Goal: Information Seeking & Learning: Learn about a topic

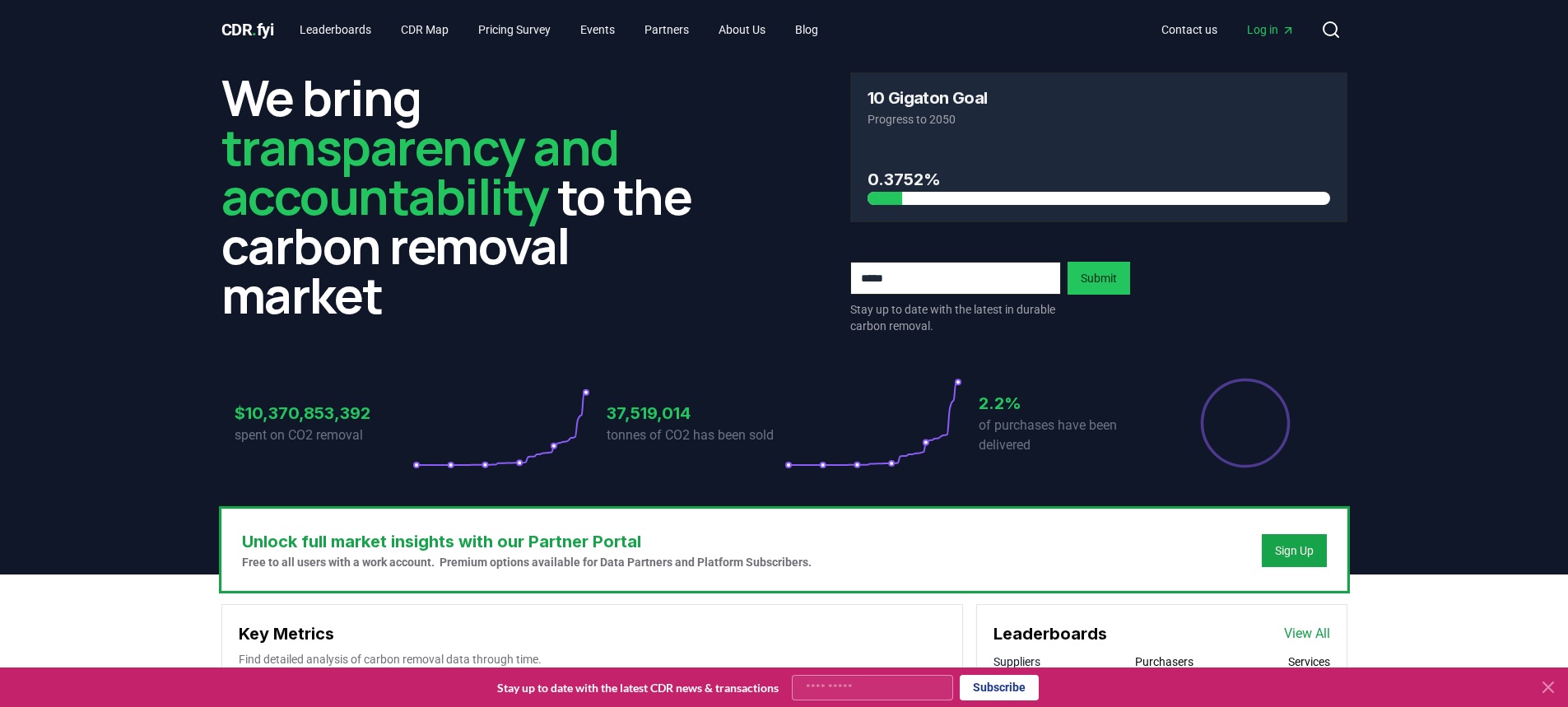
click at [1546, 689] on icon at bounding box center [1548, 688] width 20 height 20
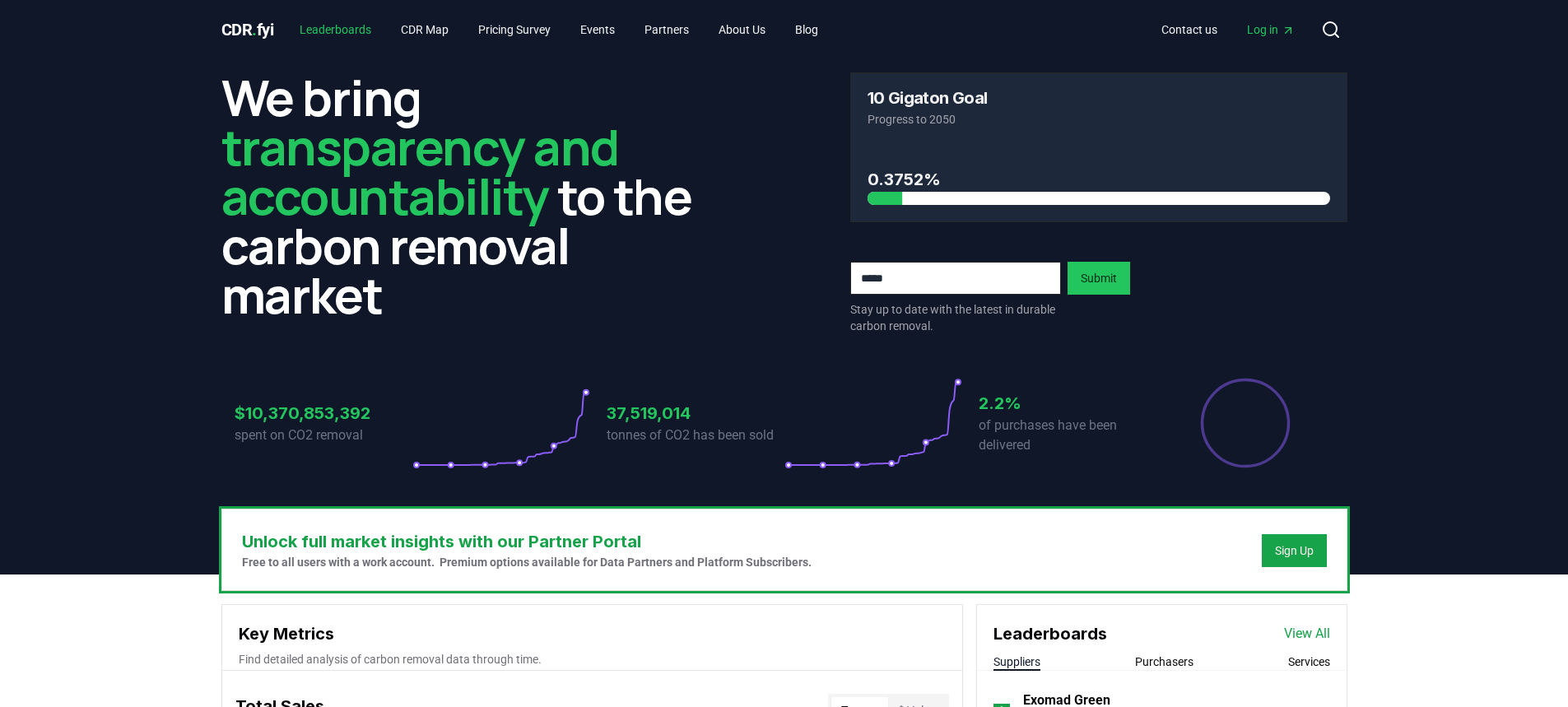
click at [330, 38] on link "Leaderboards" at bounding box center [336, 30] width 98 height 30
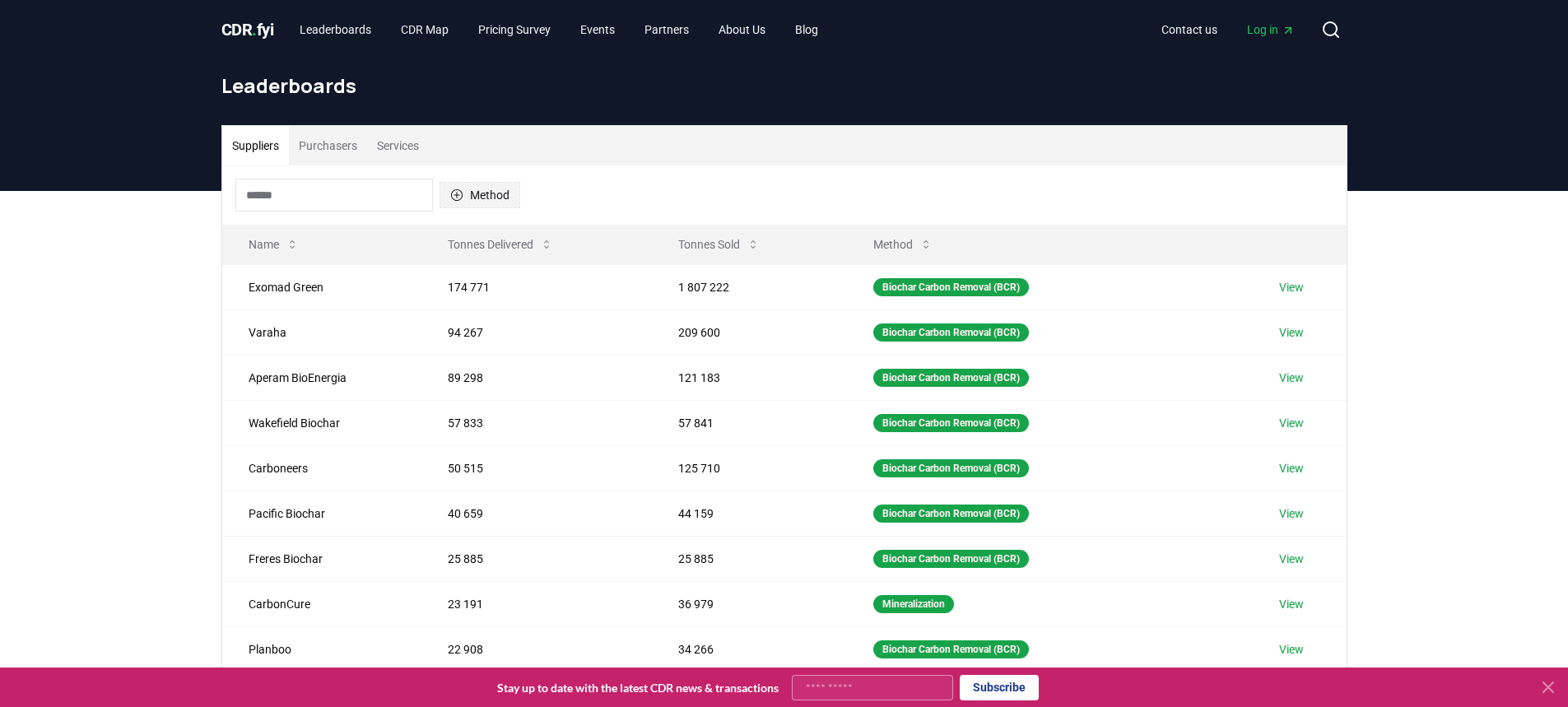
click at [460, 188] on button "Method" at bounding box center [479, 195] width 81 height 27
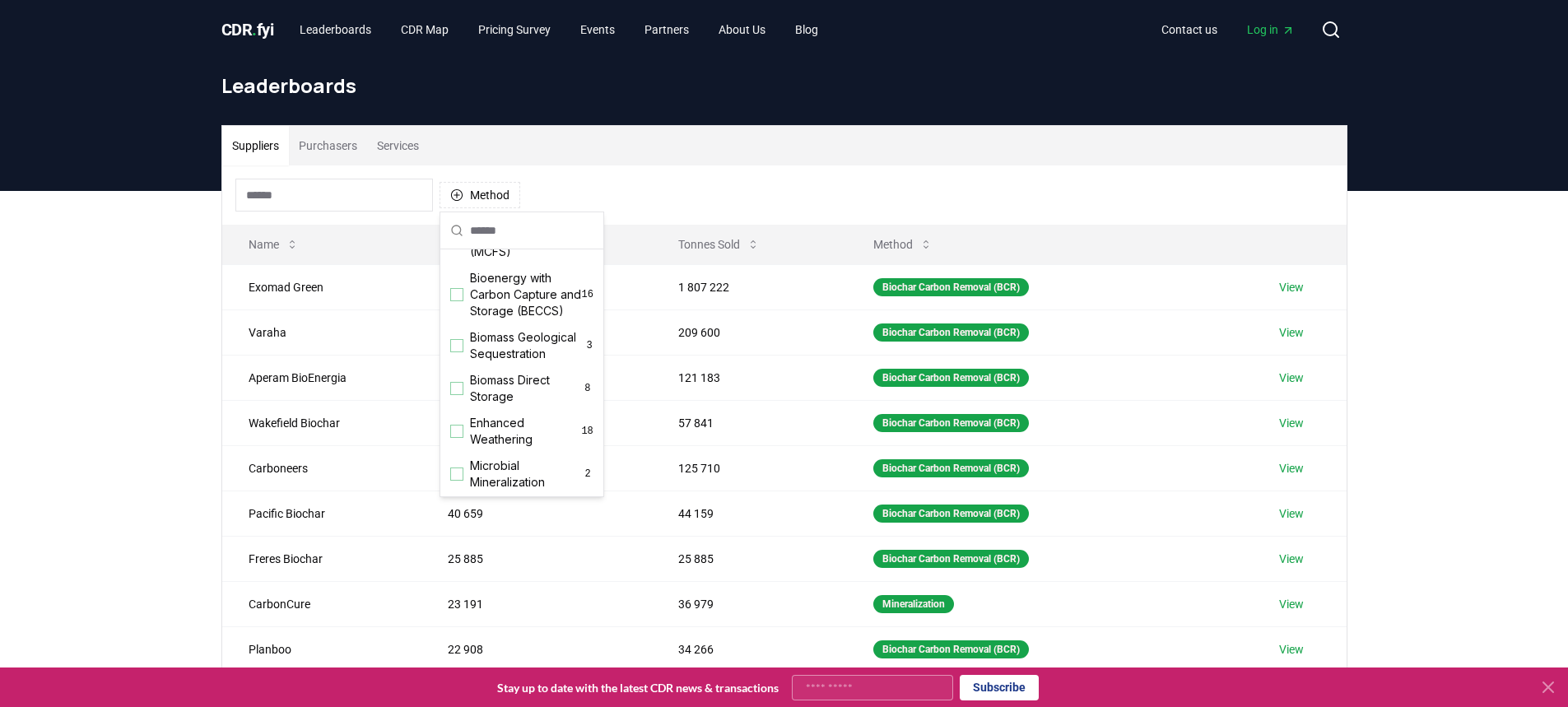
scroll to position [151, 0]
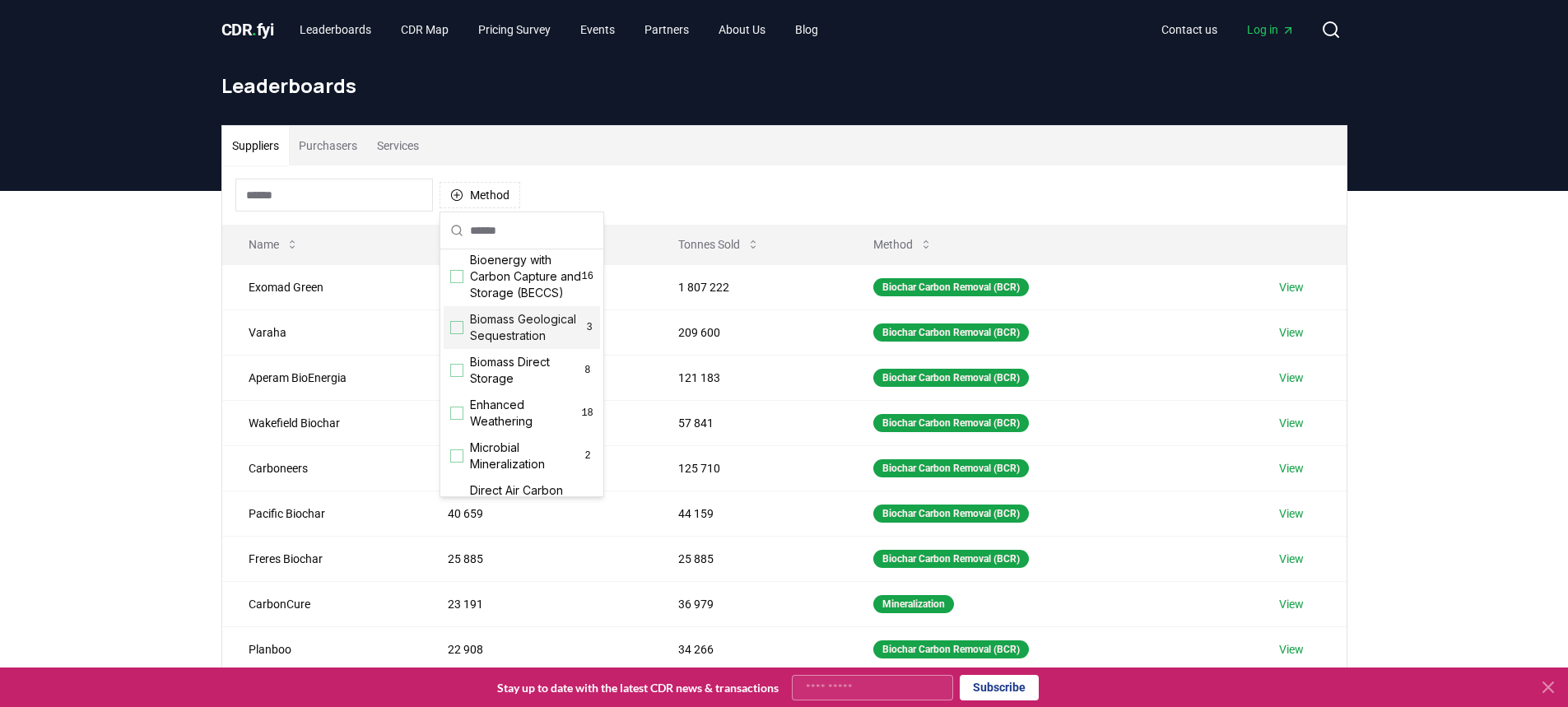
click at [516, 340] on span "Biomass Geological Sequestration" at bounding box center [527, 328] width 115 height 33
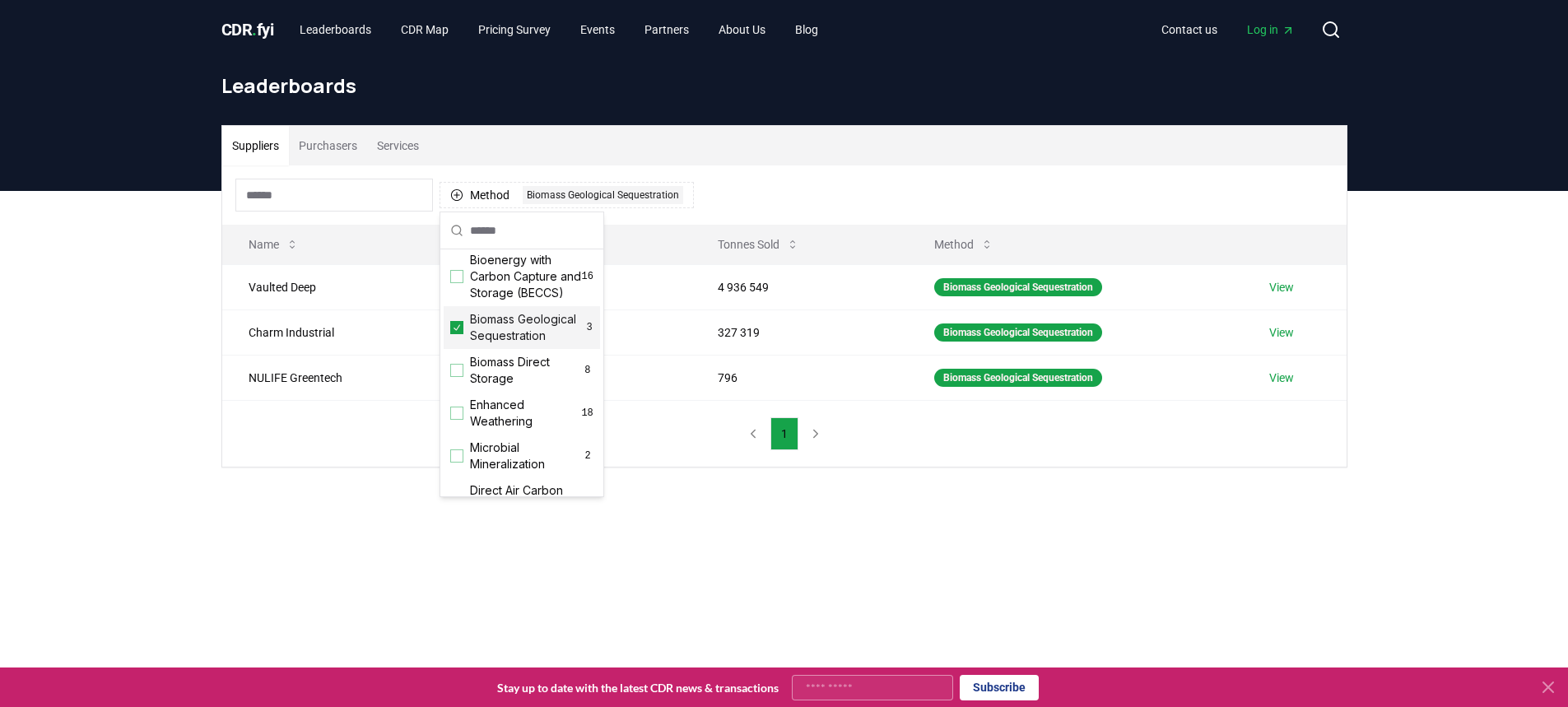
click at [968, 521] on div "Suppliers Purchasers Services Method 1 Biomass Geological Sequestration Name To…" at bounding box center [784, 362] width 1568 height 343
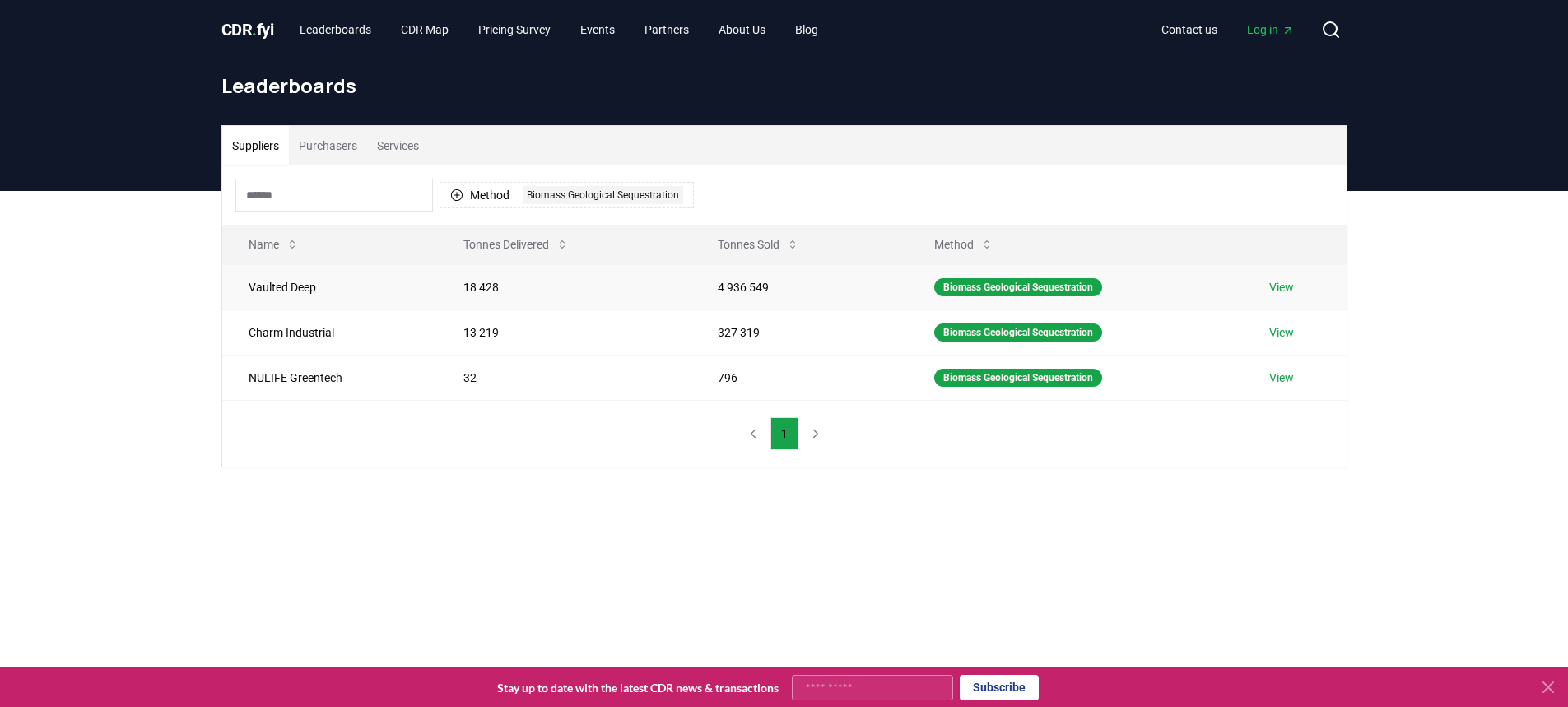
click at [1275, 281] on link "View" at bounding box center [1281, 288] width 25 height 17
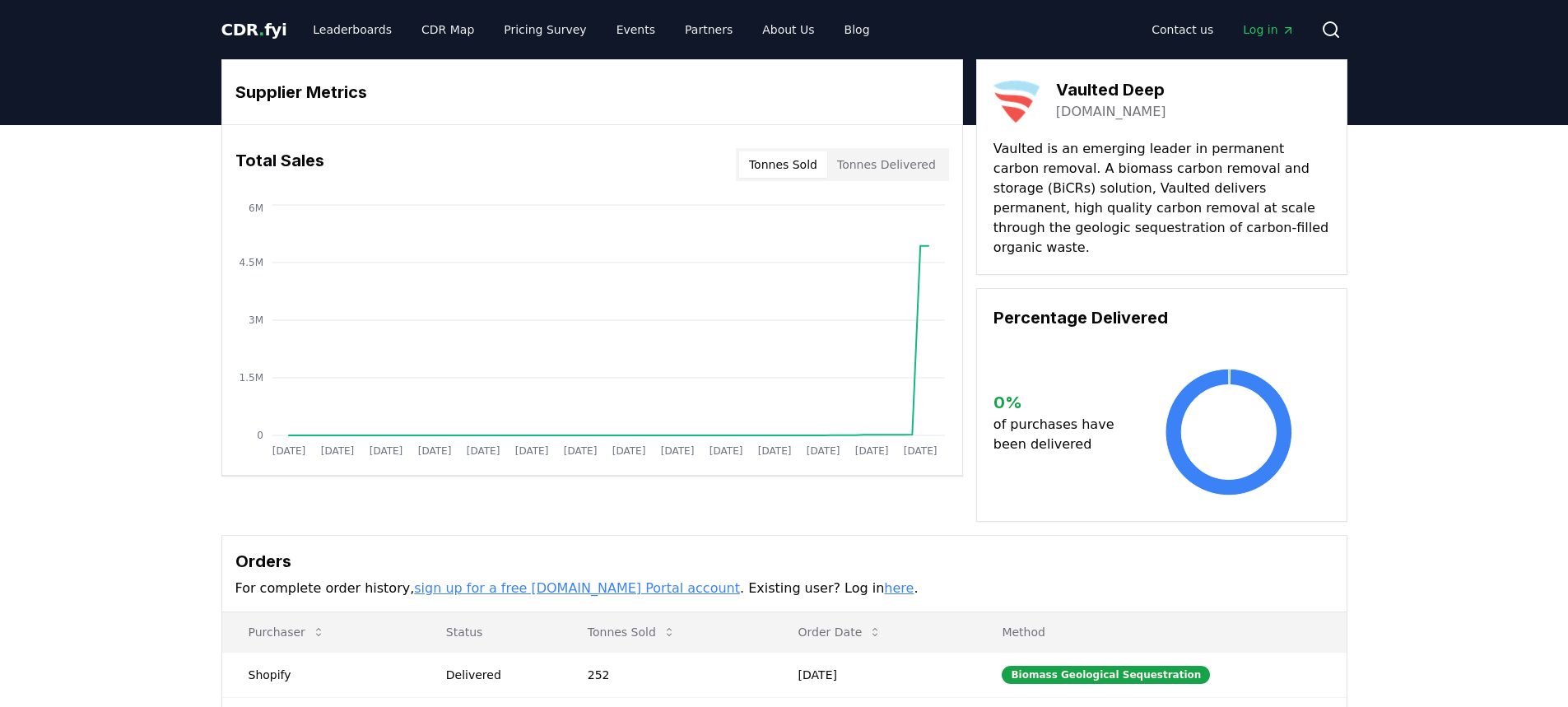
click at [1078, 110] on link "vaulteddeep.com" at bounding box center [1111, 112] width 110 height 20
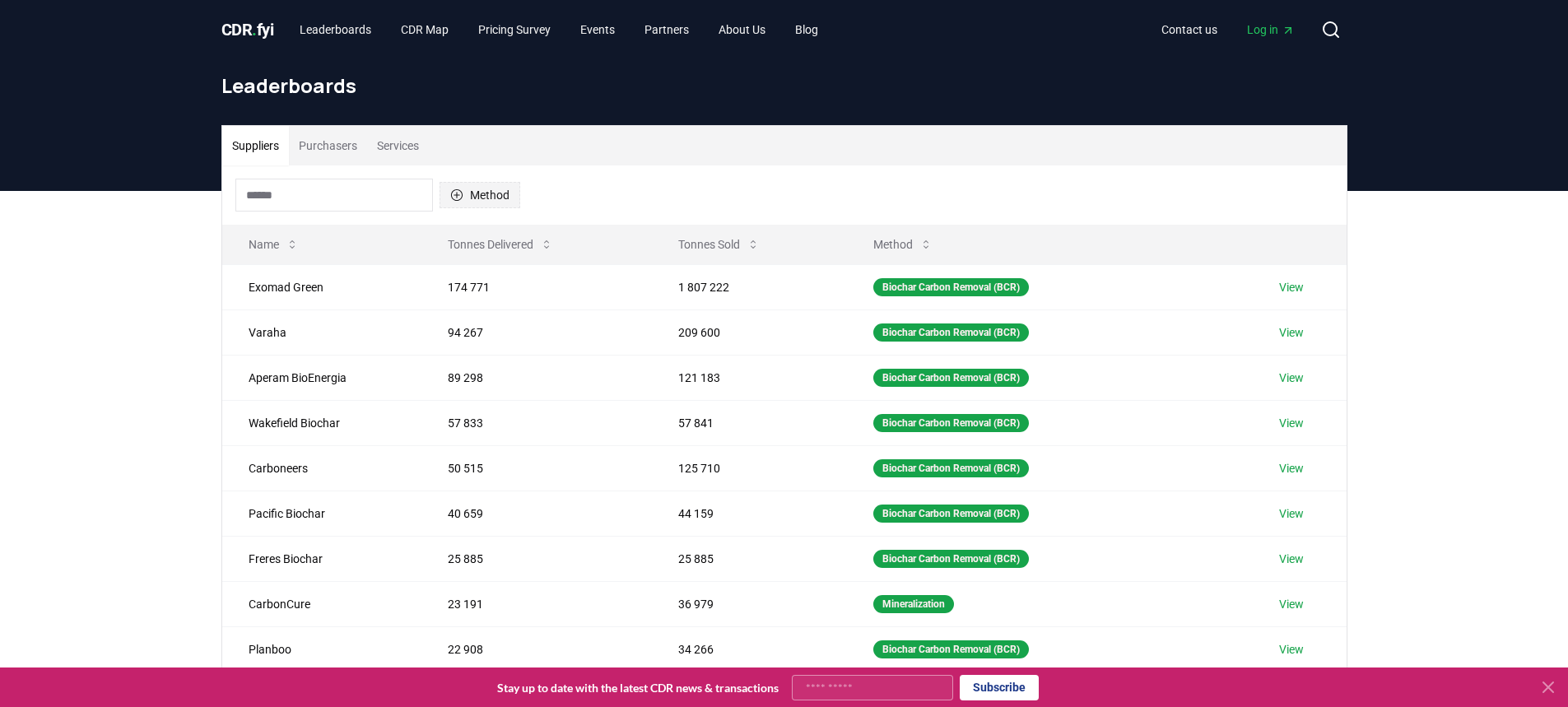
click at [466, 191] on button "Method" at bounding box center [479, 195] width 81 height 27
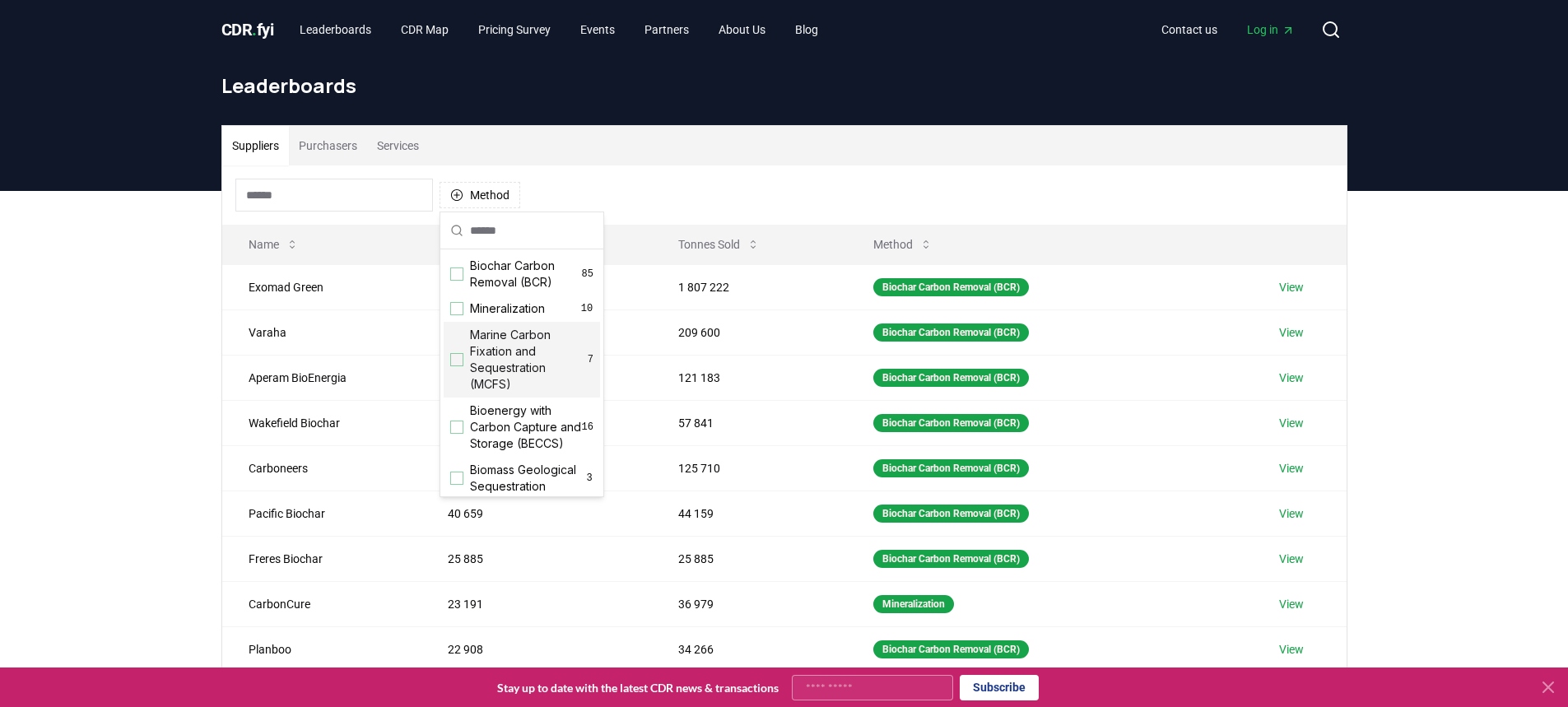
scroll to position [83, 0]
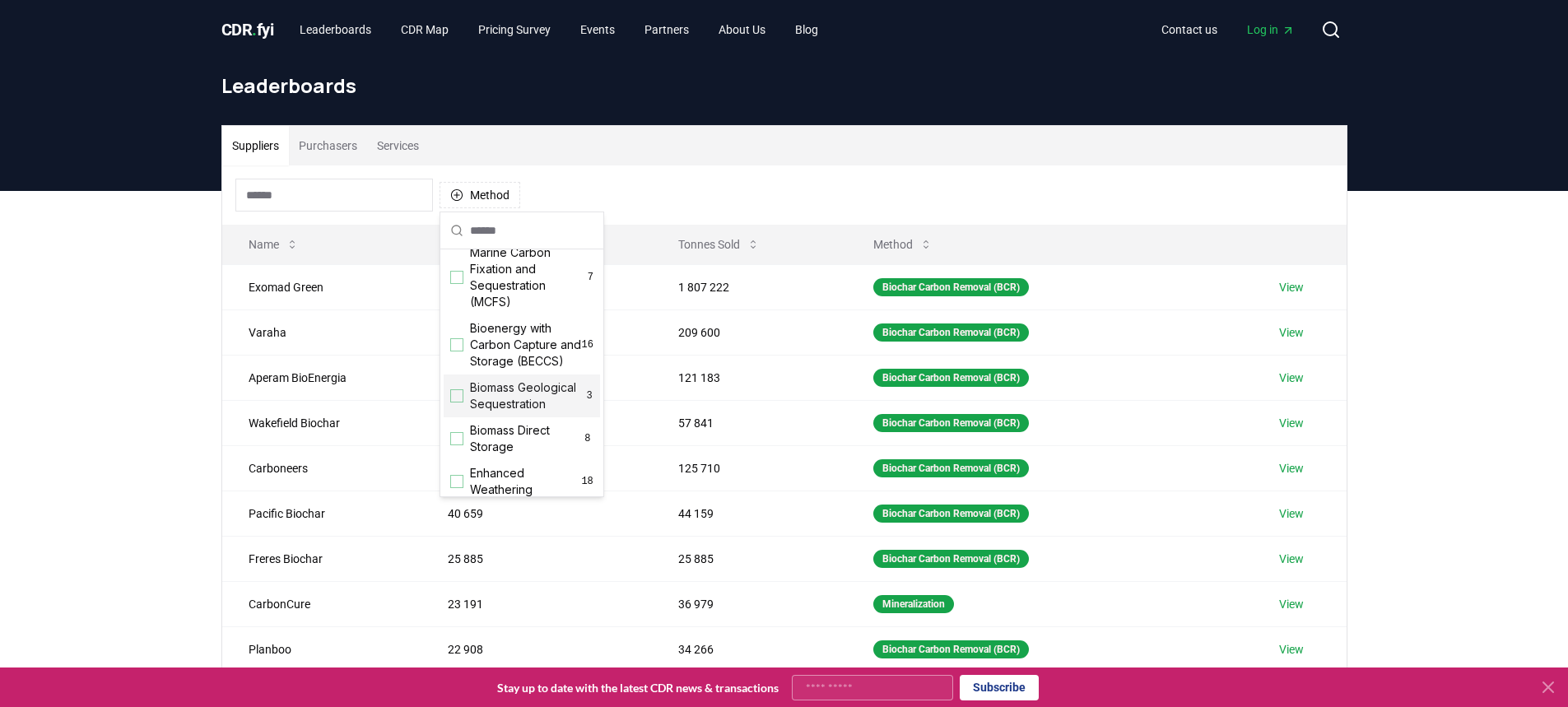
click at [502, 403] on span "Biomass Geological Sequestration" at bounding box center [527, 396] width 115 height 33
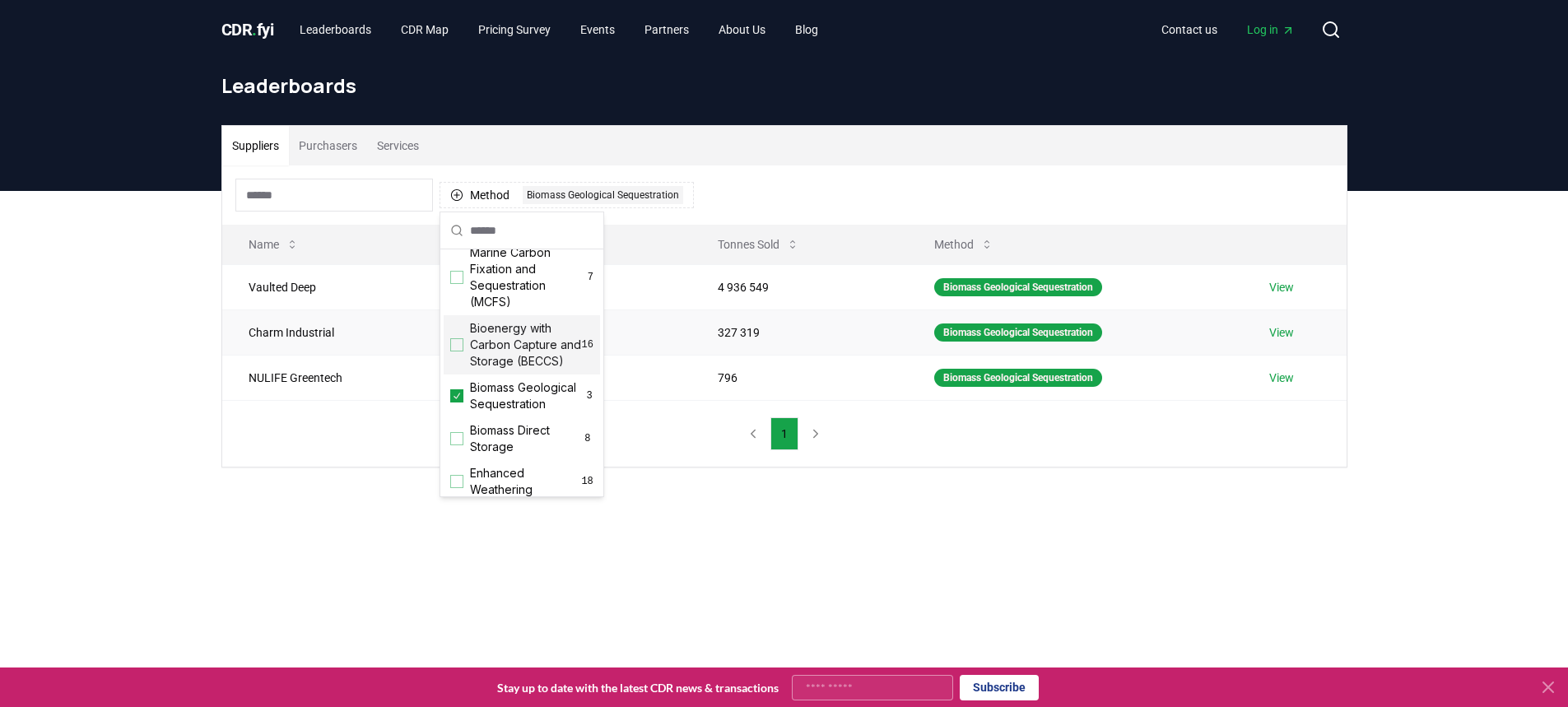
click at [1277, 332] on link "View" at bounding box center [1281, 333] width 25 height 17
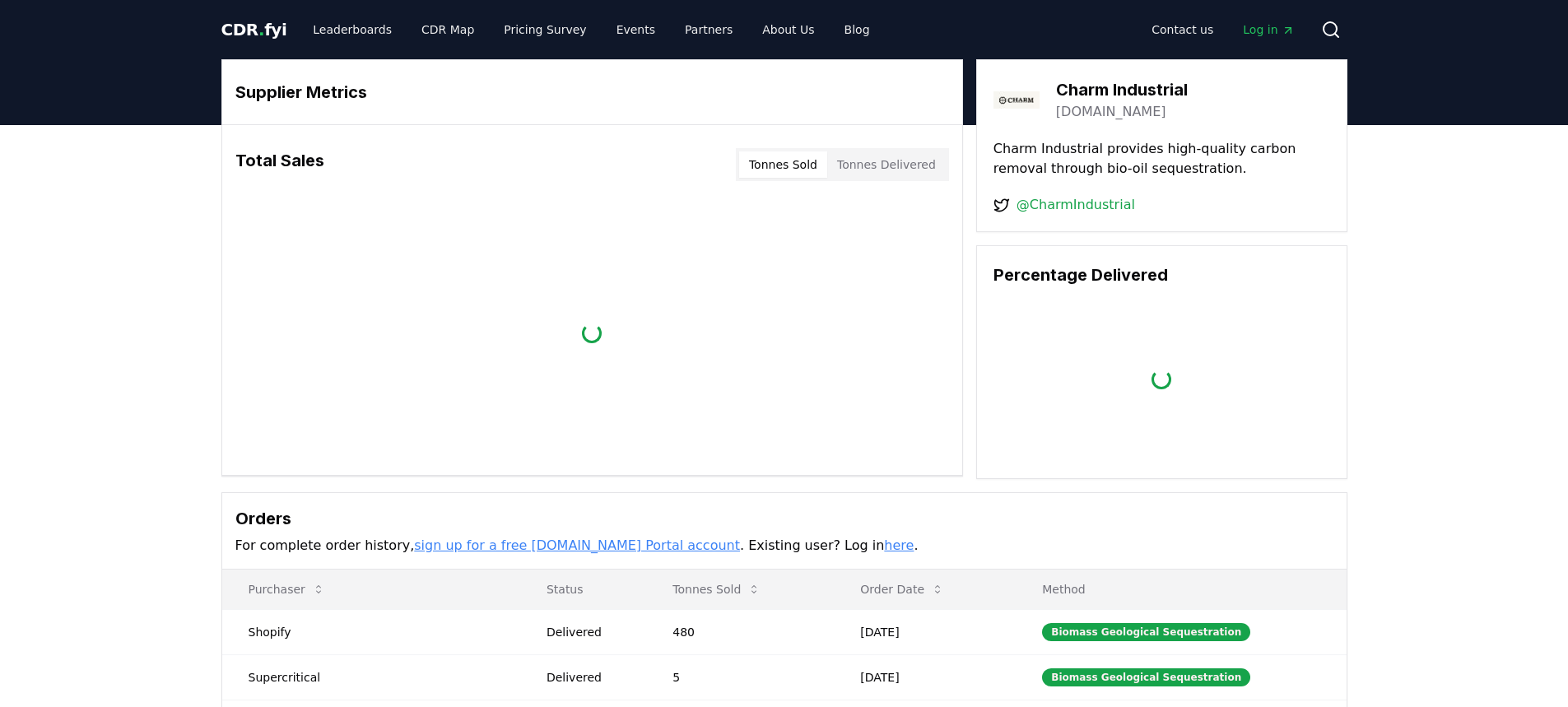
click at [1061, 200] on link "@CharmIndustrial" at bounding box center [1076, 205] width 118 height 20
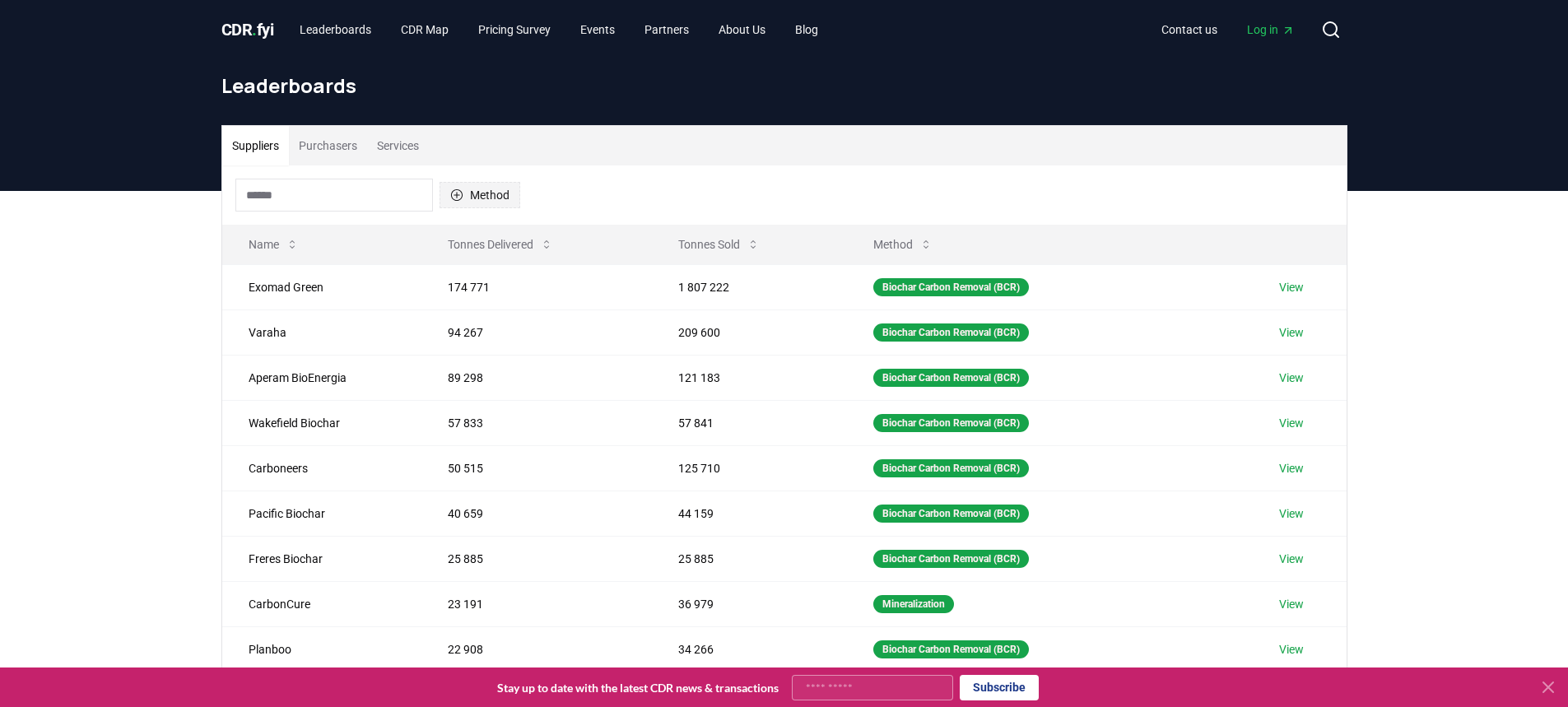
click at [507, 191] on button "Method" at bounding box center [479, 195] width 81 height 27
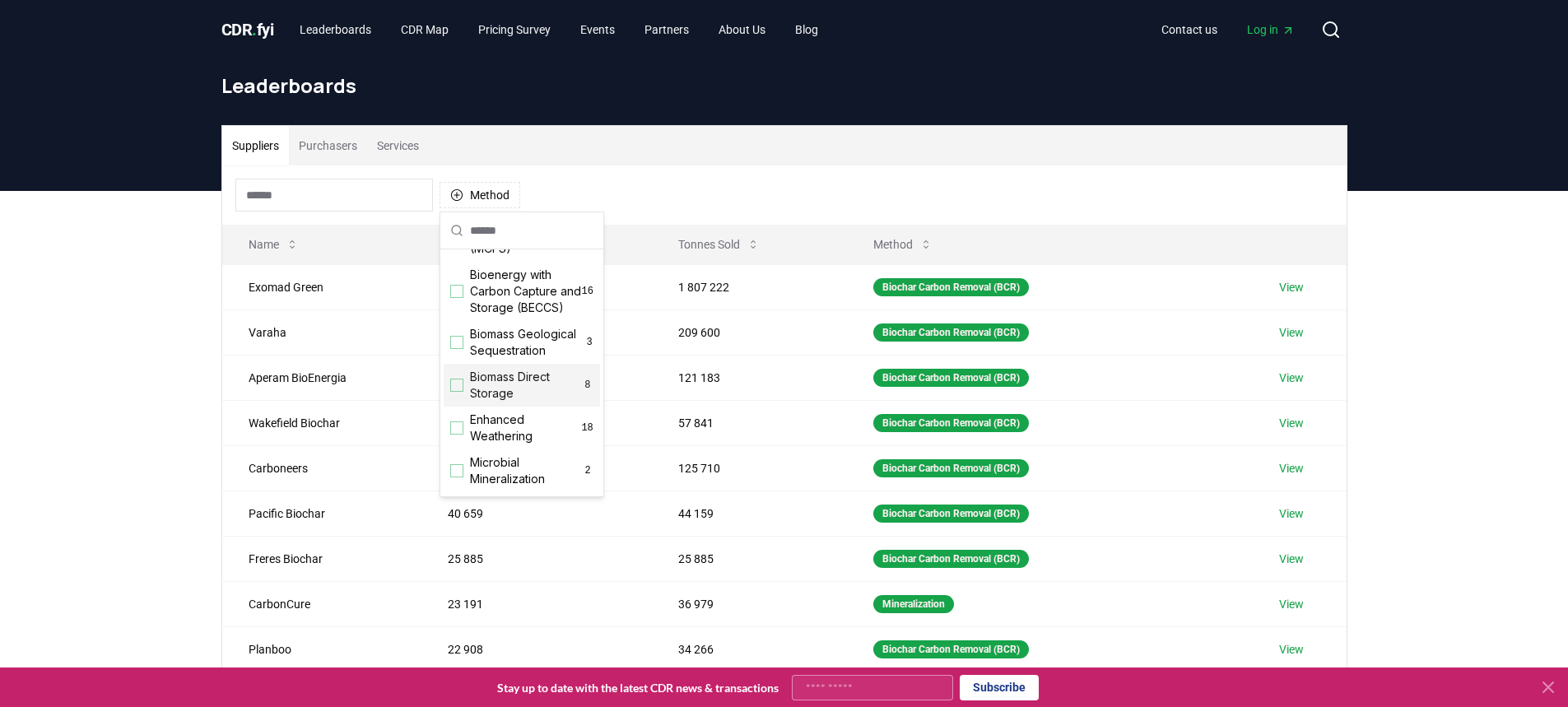
scroll to position [165, 0]
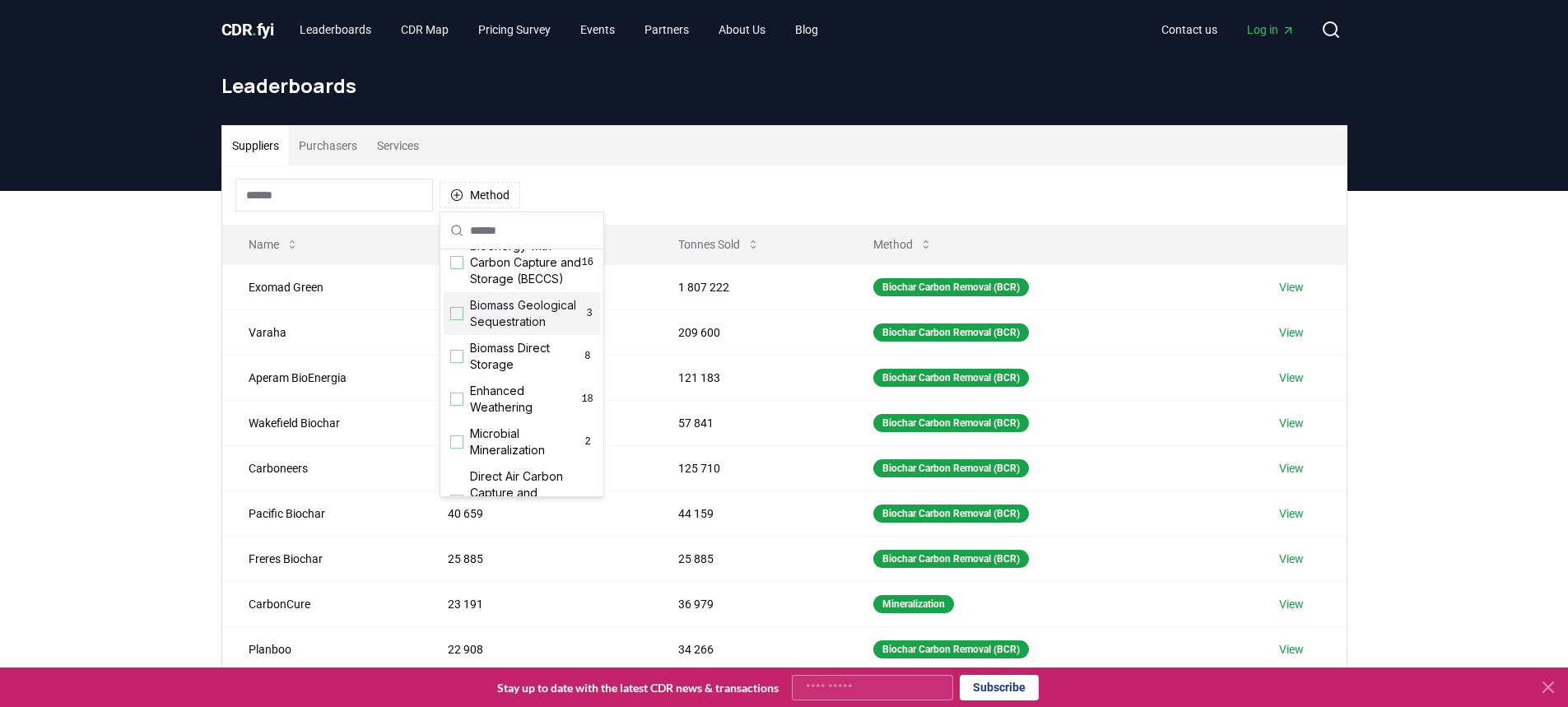
click at [459, 320] on div "Suggestions" at bounding box center [457, 313] width 13 height 13
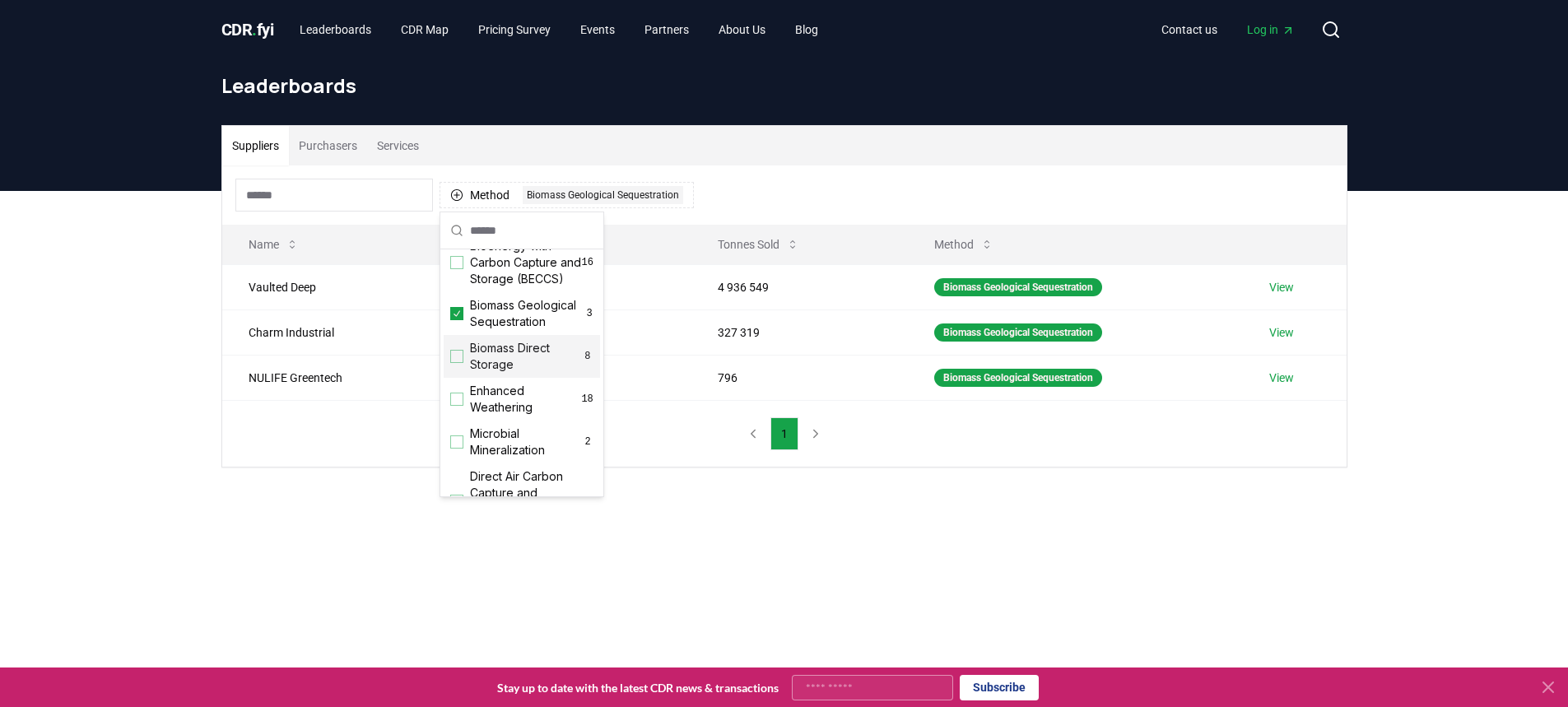
click at [457, 364] on div "Suggestions" at bounding box center [457, 357] width 13 height 13
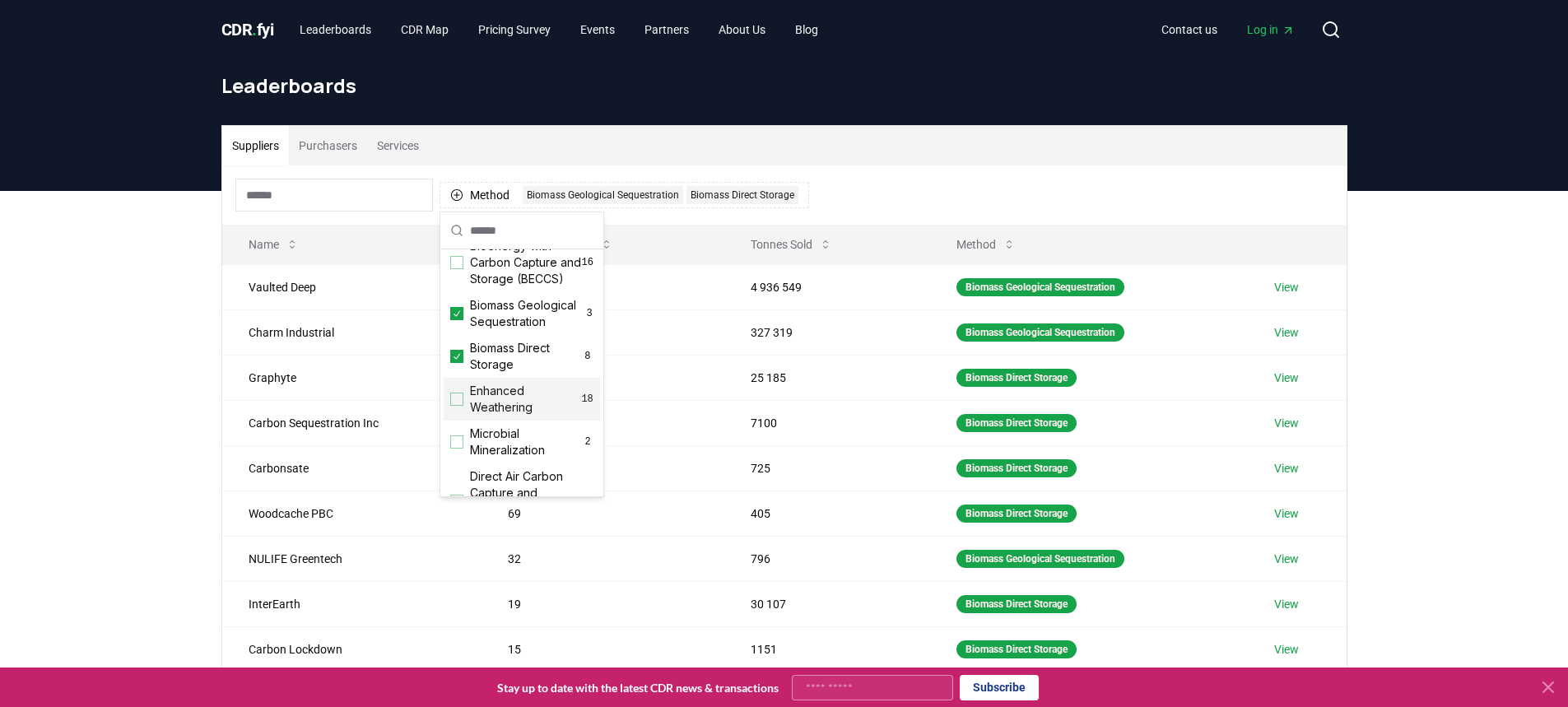
click at [1441, 419] on div "Suppliers Purchasers Services Method 2 Biomass Geological Sequestration Biomass…" at bounding box center [784, 520] width 1568 height 659
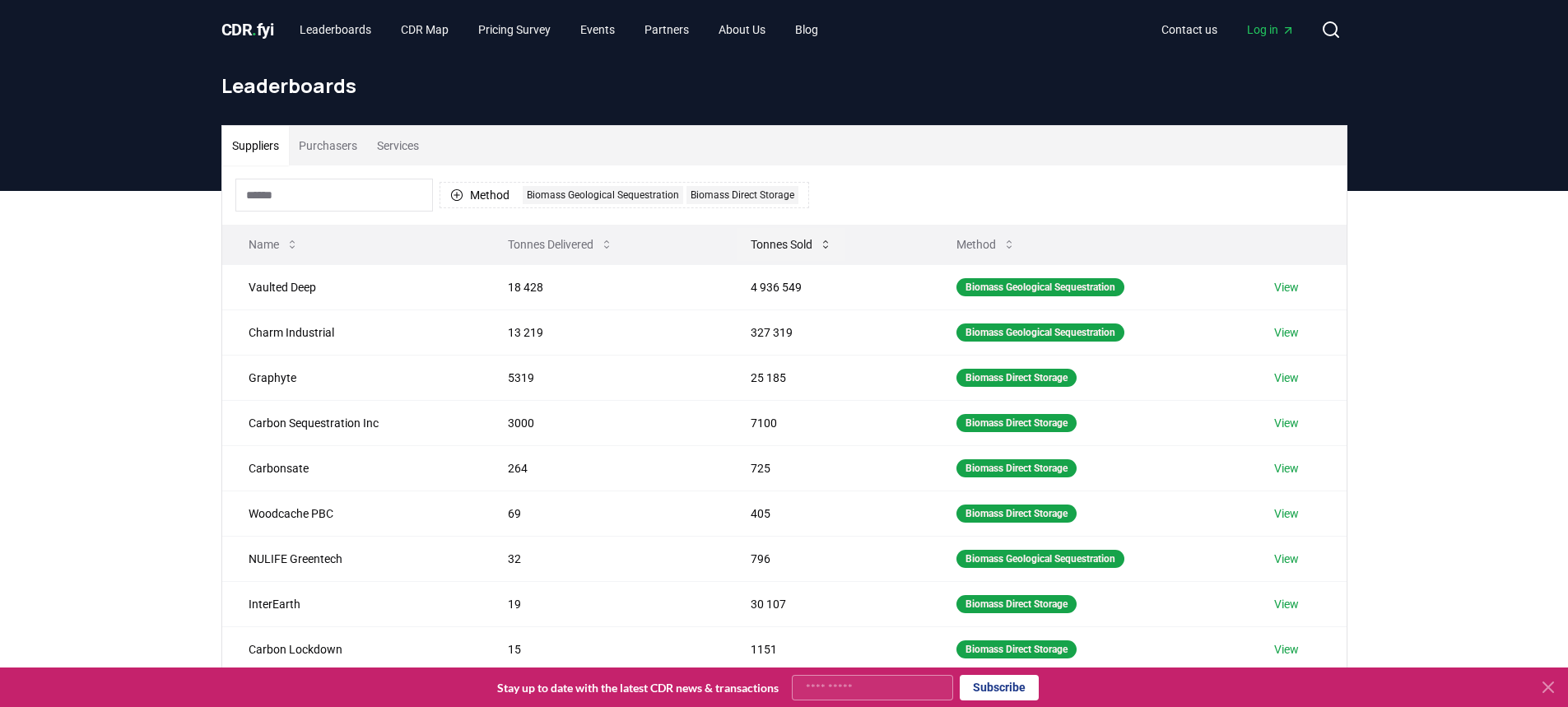
click at [778, 248] on button "Tonnes Sold" at bounding box center [791, 245] width 107 height 33
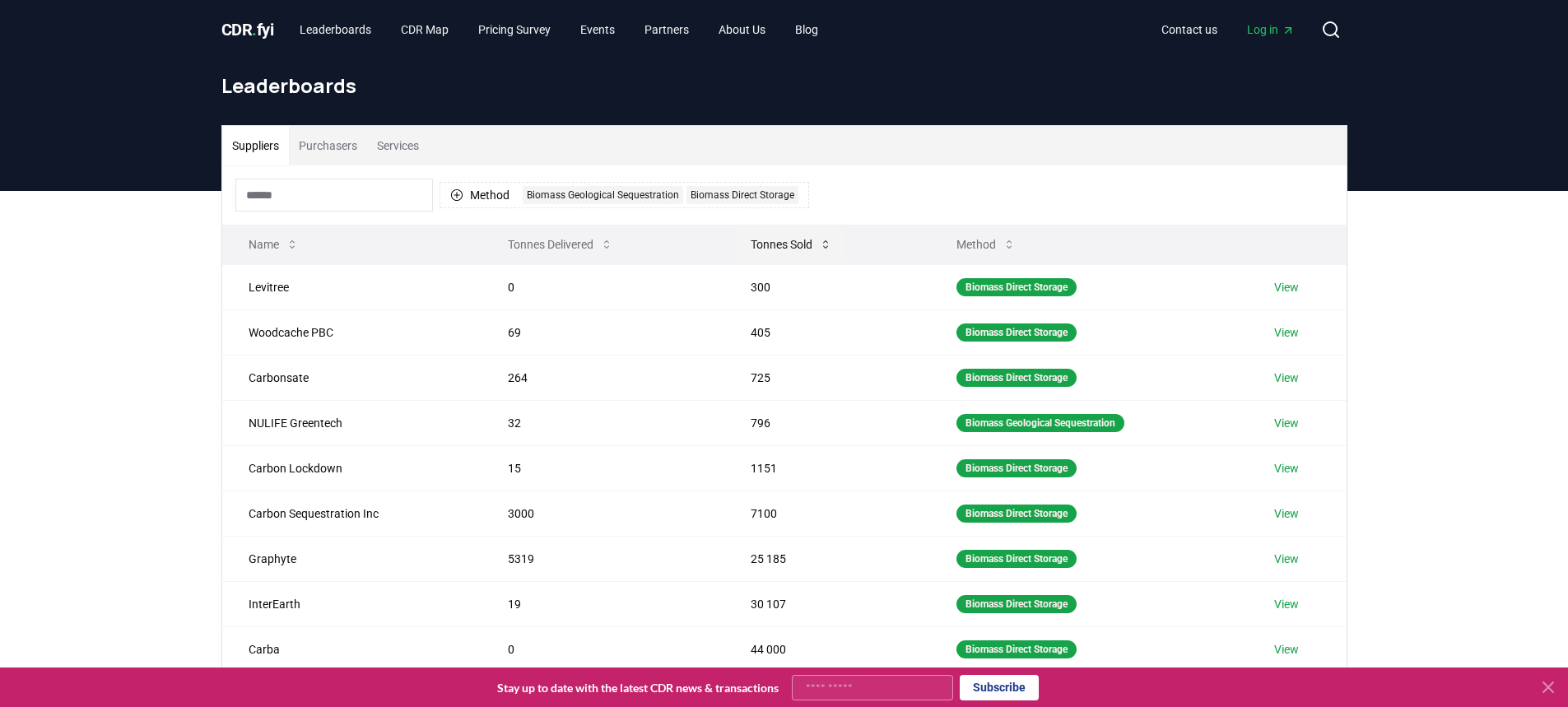
click at [778, 248] on button "Tonnes Sold" at bounding box center [791, 245] width 107 height 33
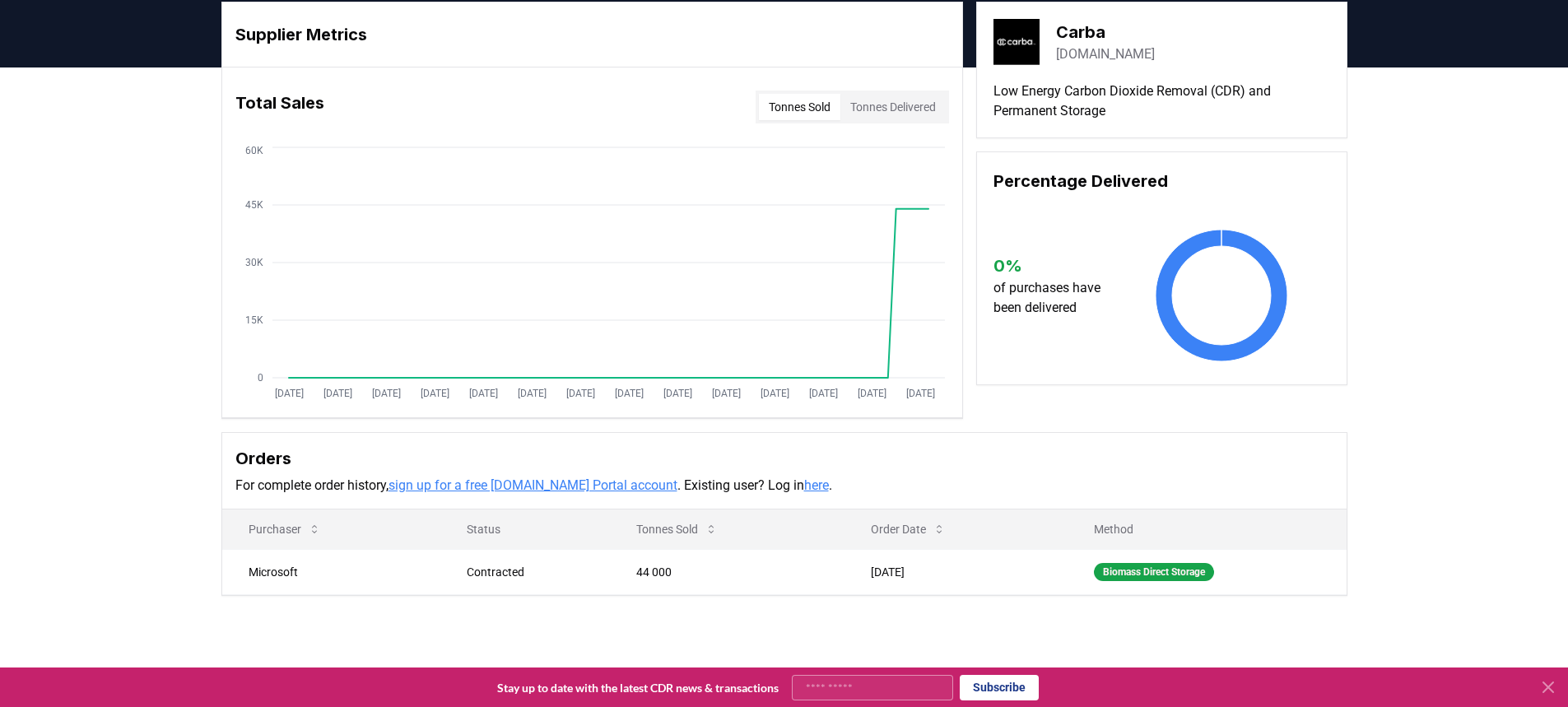
scroll to position [83, 0]
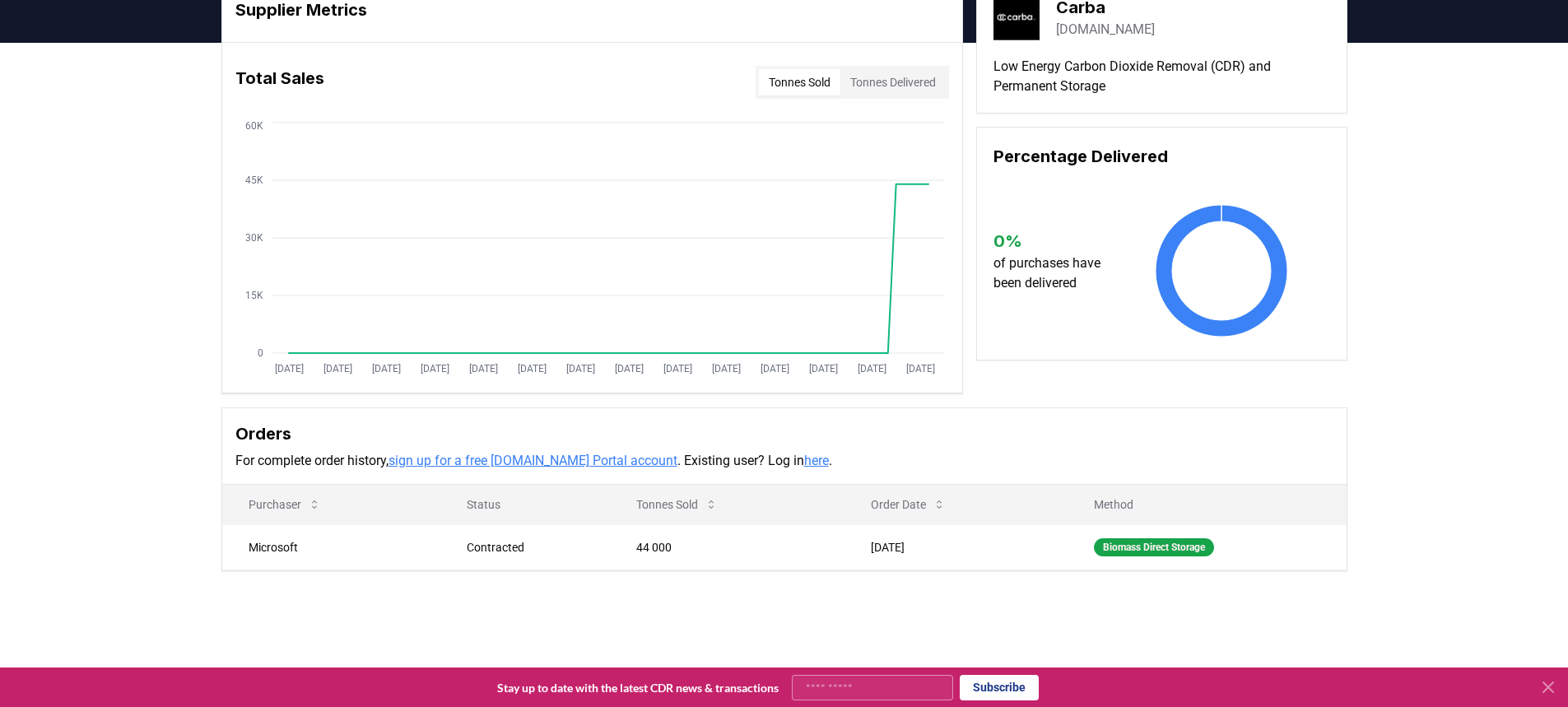
click at [1076, 31] on link "[DOMAIN_NAME]" at bounding box center [1105, 30] width 99 height 20
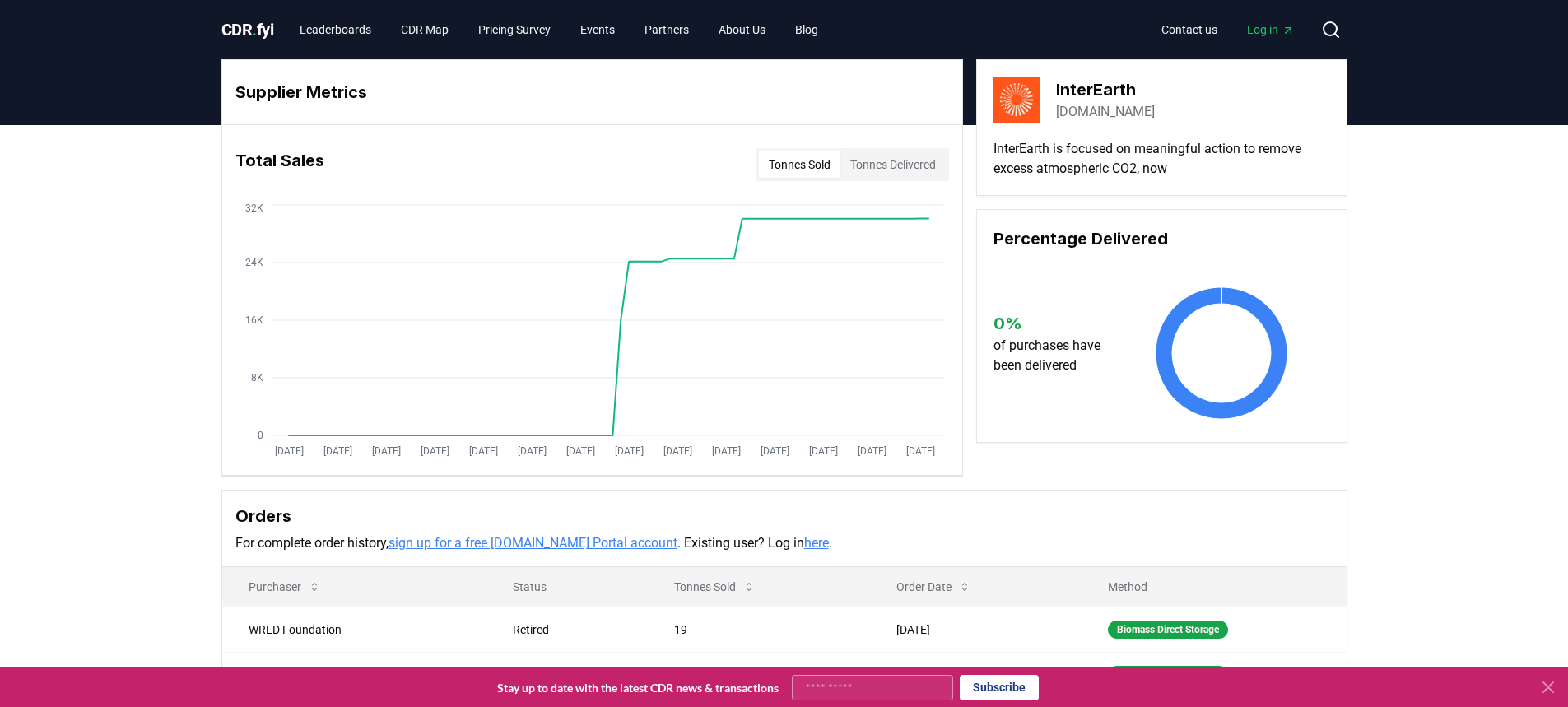
click at [1070, 103] on link "[DOMAIN_NAME]" at bounding box center [1105, 112] width 99 height 20
